Goal: Information Seeking & Learning: Check status

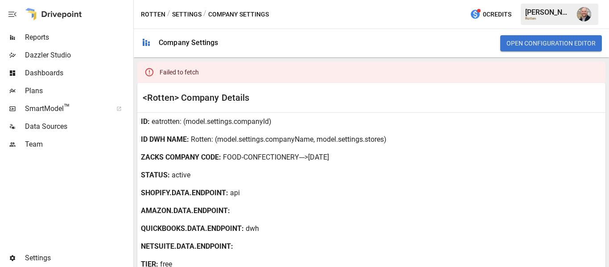
click at [59, 42] on span "Reports" at bounding box center [78, 37] width 106 height 11
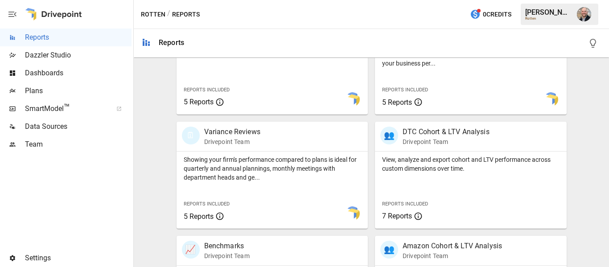
scroll to position [234, 0]
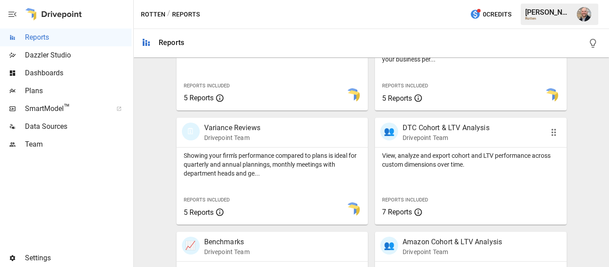
click at [428, 187] on div "Reports Included 7 Reports" at bounding box center [415, 205] width 80 height 38
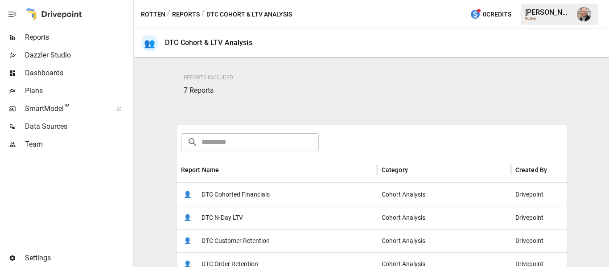
scroll to position [63, 0]
click at [262, 195] on span "DTC Cohorted Financials" at bounding box center [235, 194] width 68 height 23
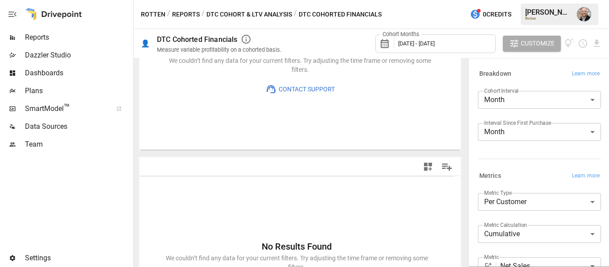
scroll to position [167, 0]
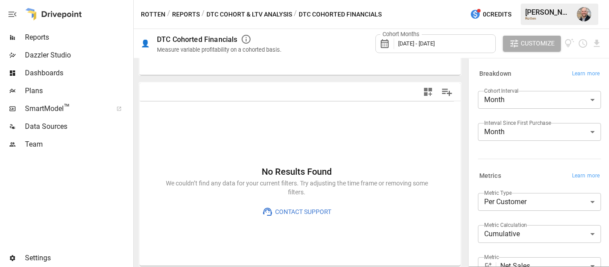
click at [45, 255] on span "Settings" at bounding box center [78, 258] width 106 height 11
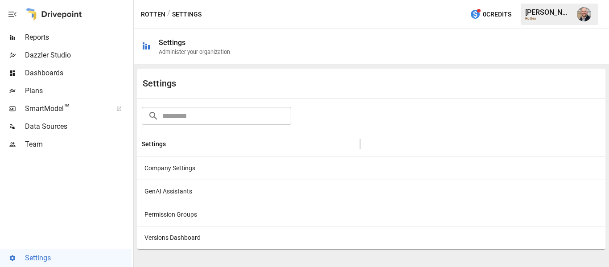
click at [542, 116] on div "​ ​" at bounding box center [371, 115] width 463 height 20
click at [0, 188] on div at bounding box center [65, 201] width 131 height 96
click at [271, 178] on div "Company Settings" at bounding box center [248, 167] width 223 height 23
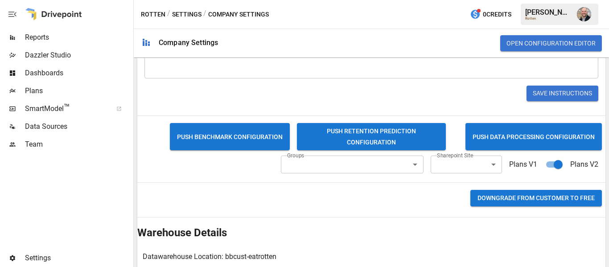
scroll to position [352, 0]
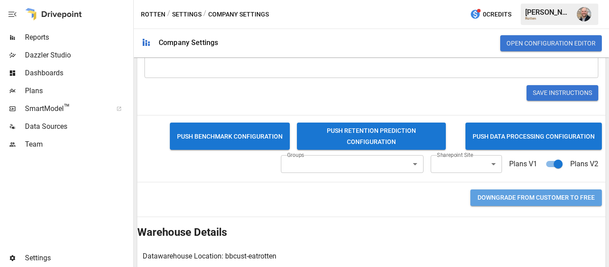
click at [551, 195] on button "Downgrade from CUSTOMER to FREE" at bounding box center [535, 197] width 131 height 16
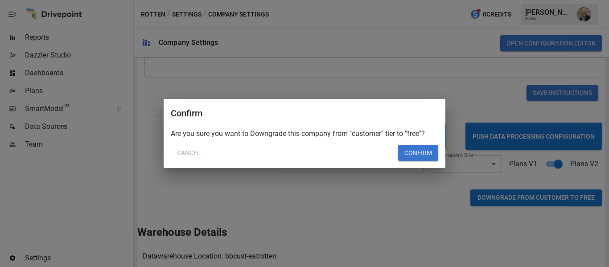
click at [359, 212] on div "Confirm Are you sure you want to Downgrade this company from "customer" tier to…" at bounding box center [304, 133] width 609 height 267
click at [186, 153] on button "Cancel" at bounding box center [189, 153] width 36 height 16
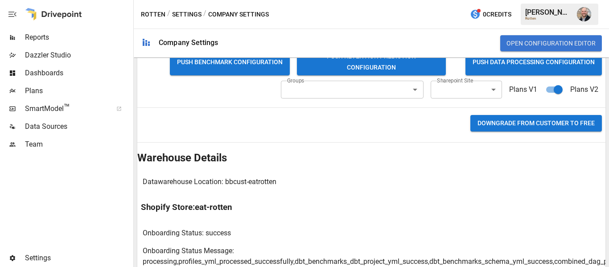
scroll to position [470, 0]
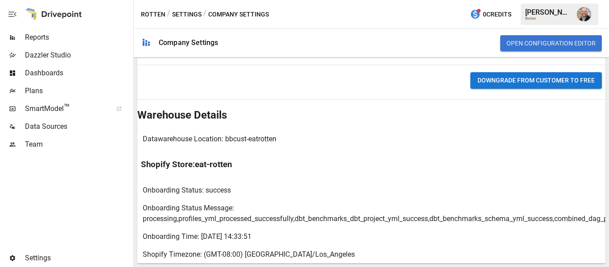
drag, startPoint x: 290, startPoint y: 99, endPoint x: 348, endPoint y: 266, distance: 176.4
click at [0, 212] on div at bounding box center [65, 201] width 131 height 96
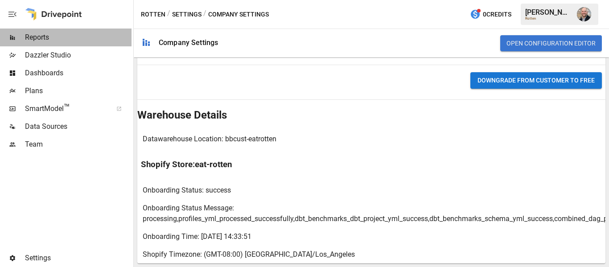
click at [86, 45] on div "Reports" at bounding box center [65, 38] width 131 height 18
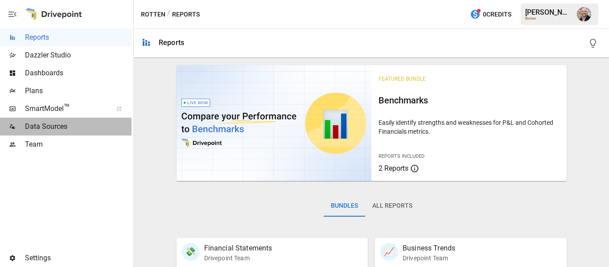
click at [45, 128] on span "Data Sources" at bounding box center [78, 126] width 106 height 11
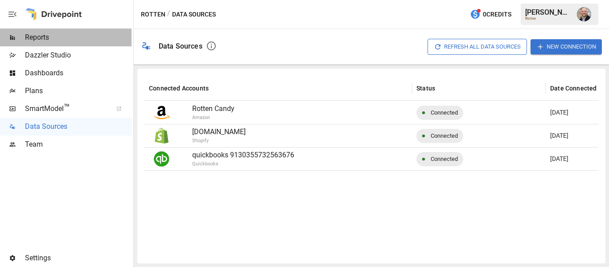
click at [56, 46] on div "Reports" at bounding box center [65, 38] width 131 height 18
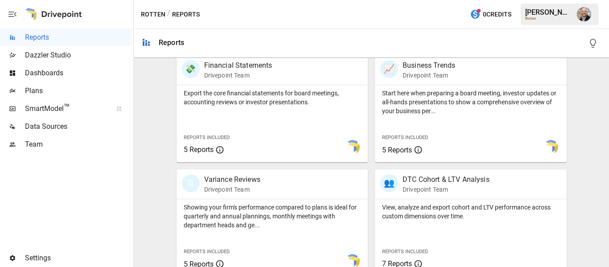
scroll to position [185, 0]
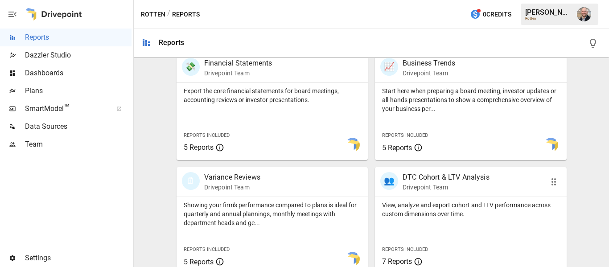
click at [484, 184] on p "Drivepoint Team" at bounding box center [445, 187] width 87 height 9
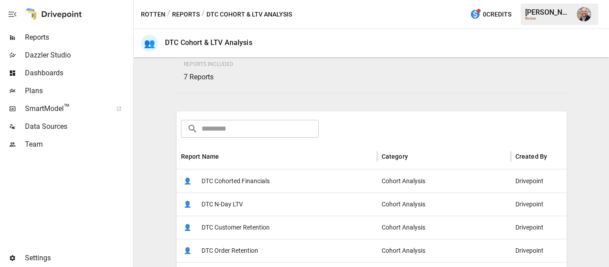
scroll to position [78, 0]
click at [264, 187] on span "DTC Cohorted Financials" at bounding box center [235, 179] width 68 height 23
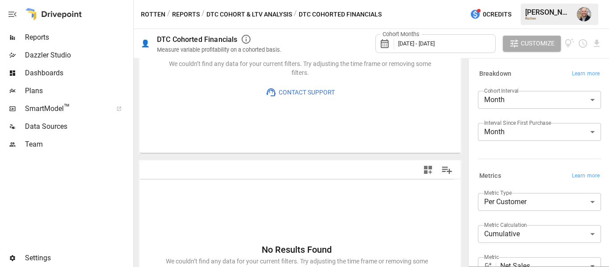
scroll to position [90, 0]
